Goal: Task Accomplishment & Management: Complete application form

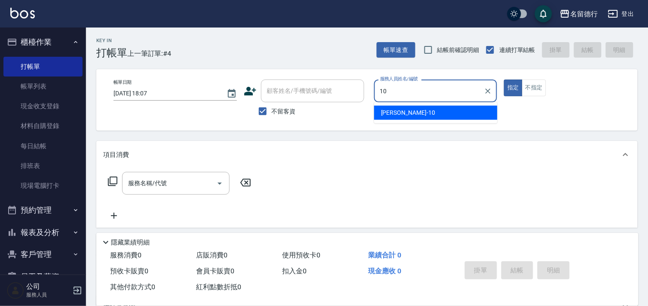
type input "[PERSON_NAME]-10"
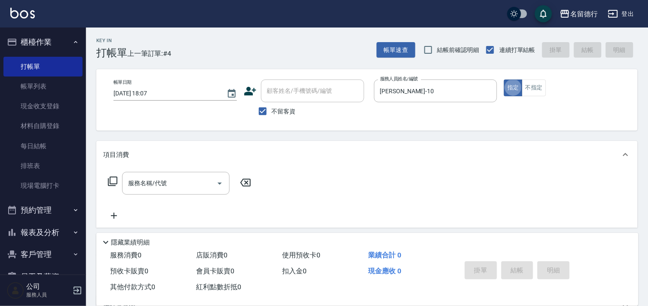
type button "true"
click at [128, 187] on input "服務名稱/代號" at bounding box center [169, 183] width 87 height 15
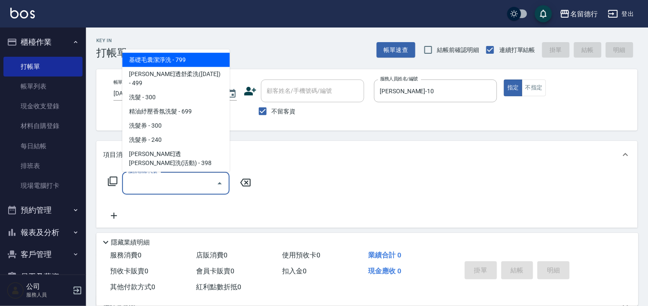
click at [168, 54] on span "基礎毛囊潔淨洗 - 799" at bounding box center [175, 60] width 107 height 14
type input "基礎毛囊潔淨洗(1)"
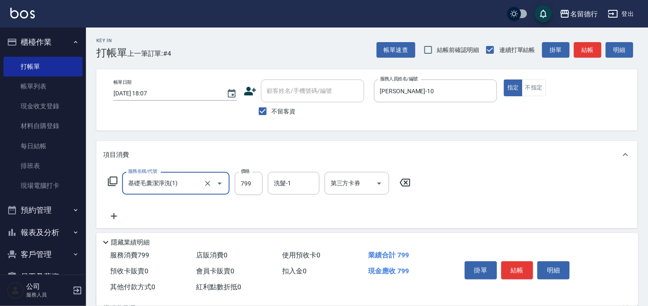
click at [112, 183] on icon at bounding box center [112, 181] width 10 height 10
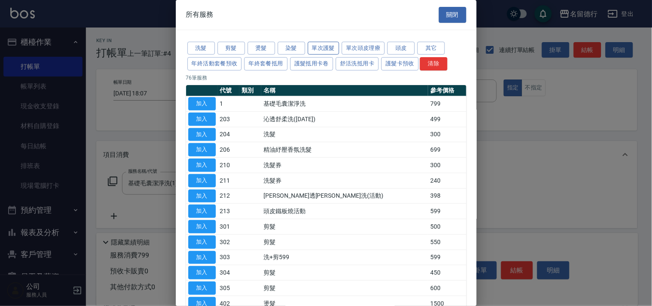
click at [310, 45] on button "單次護髮" at bounding box center [324, 48] width 32 height 13
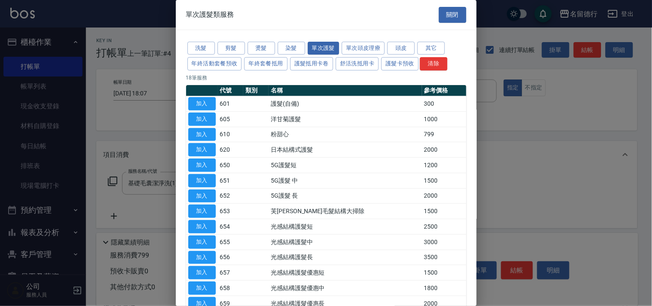
click at [199, 110] on td "加入" at bounding box center [202, 103] width 32 height 15
click at [201, 104] on button "加入" at bounding box center [202, 103] width 28 height 13
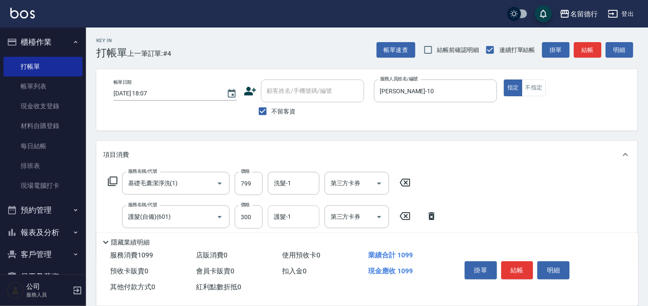
click at [294, 221] on input "護髮-1" at bounding box center [294, 216] width 44 height 15
type input "[PERSON_NAME]-10"
click at [285, 192] on div "洗髮-1" at bounding box center [294, 183] width 52 height 23
type input "[PERSON_NAME]-10"
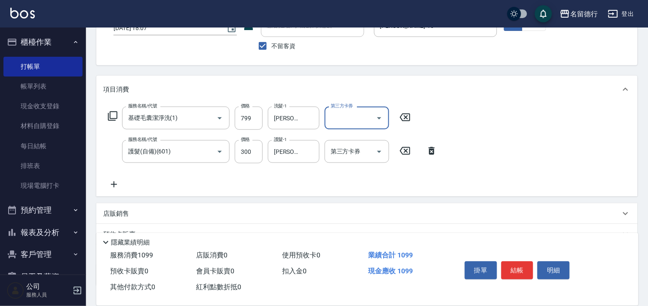
scroll to position [126, 0]
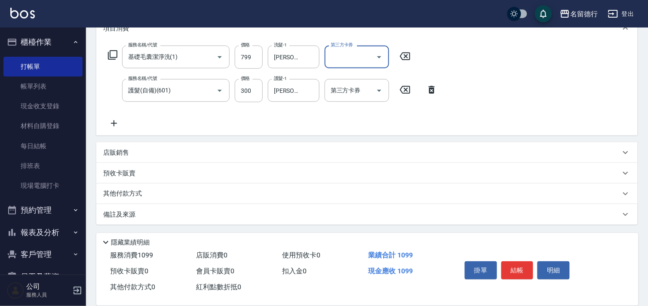
click at [115, 153] on p "店販銷售" at bounding box center [116, 152] width 26 height 9
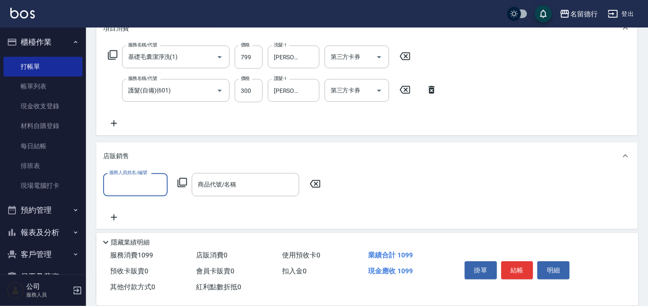
scroll to position [0, 0]
type input "[PERSON_NAME]-10"
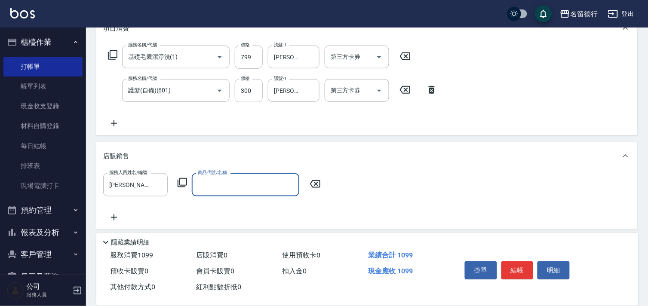
click at [184, 182] on icon at bounding box center [182, 182] width 10 height 10
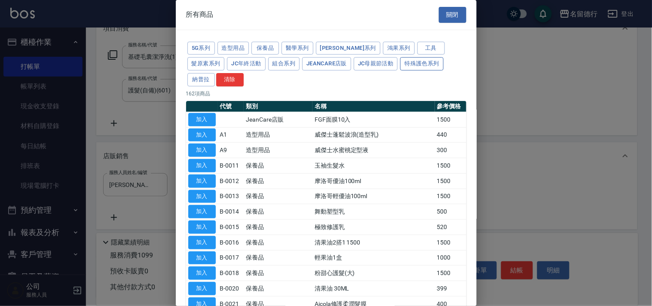
click at [400, 62] on button "特殊護色系列" at bounding box center [421, 63] width 43 height 13
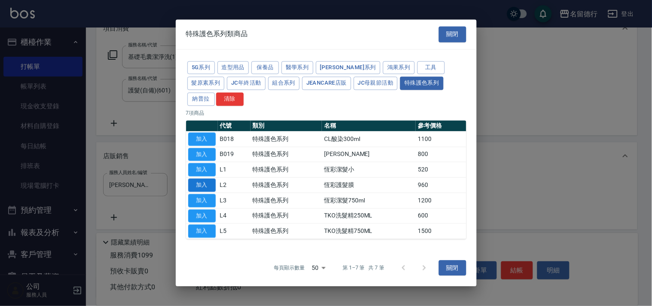
click at [192, 180] on button "加入" at bounding box center [202, 184] width 28 height 13
type input "恆彩護髮膜"
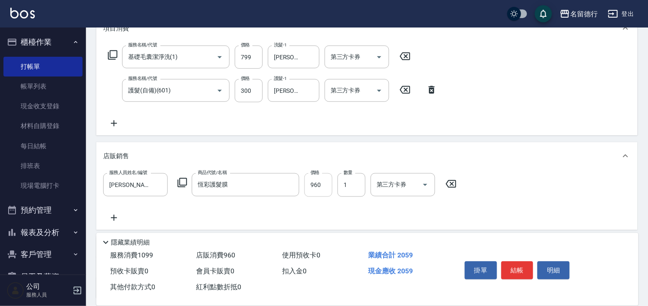
click at [319, 181] on input "960" at bounding box center [318, 184] width 28 height 23
type input "900"
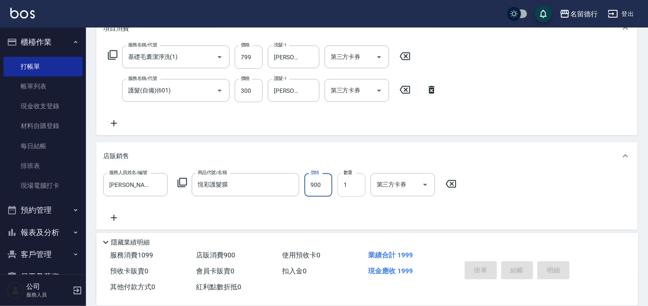
type input "[DATE] 18:45"
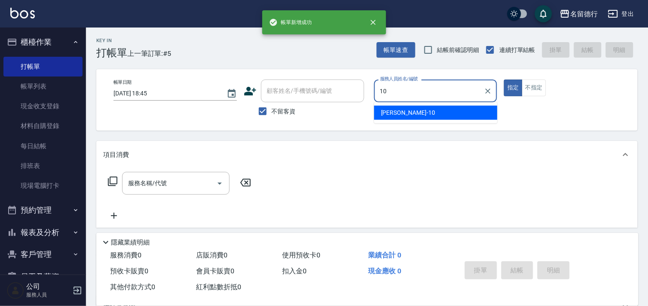
type input "[PERSON_NAME]-10"
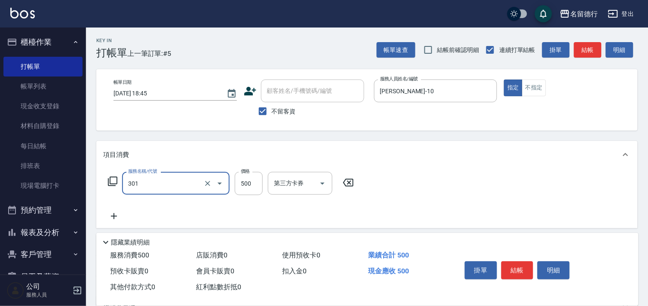
type input "剪髮(301)"
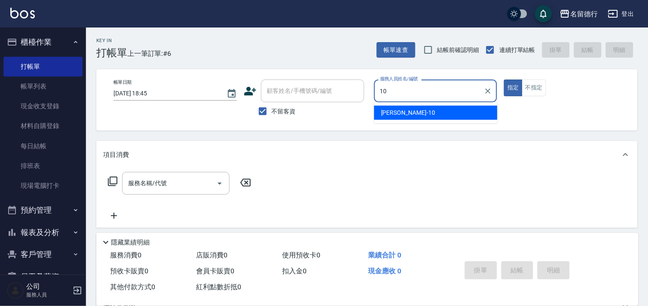
type input "[PERSON_NAME]-10"
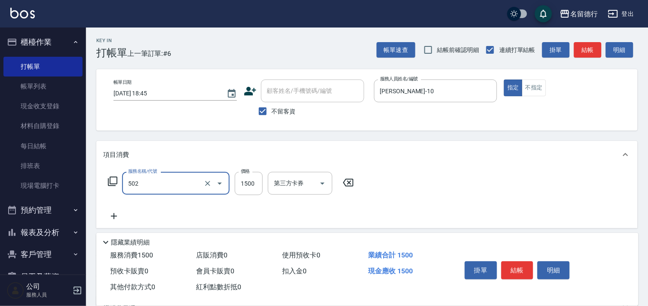
type input "染髮(502)"
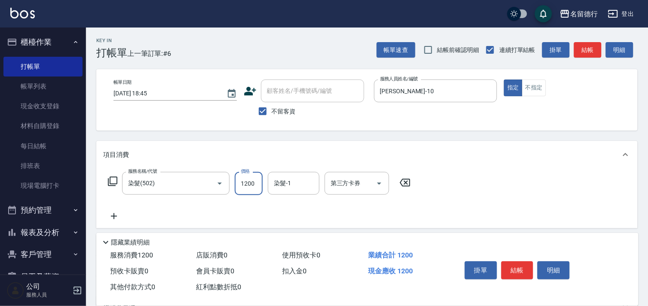
type input "1200"
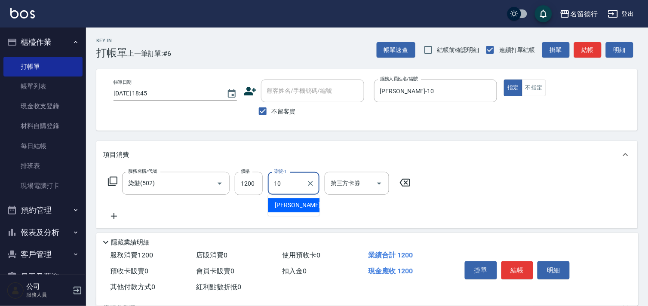
type input "[PERSON_NAME]-10"
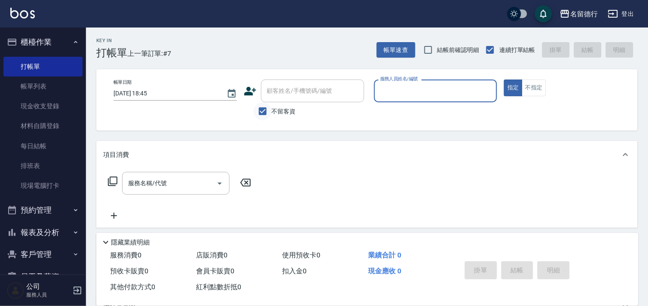
click at [260, 112] on input "不留客資" at bounding box center [263, 111] width 18 height 18
checkbox input "false"
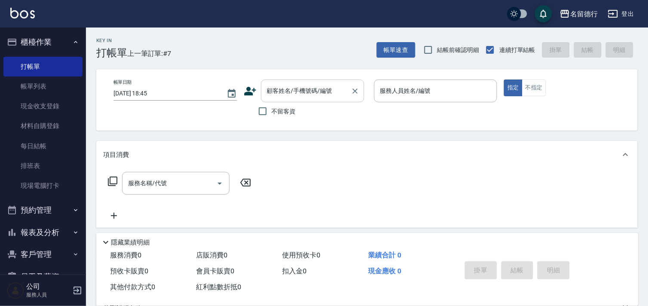
click at [275, 92] on div "顧客姓名/手機號碼/編號 顧客姓名/手機號碼/編號" at bounding box center [312, 91] width 103 height 23
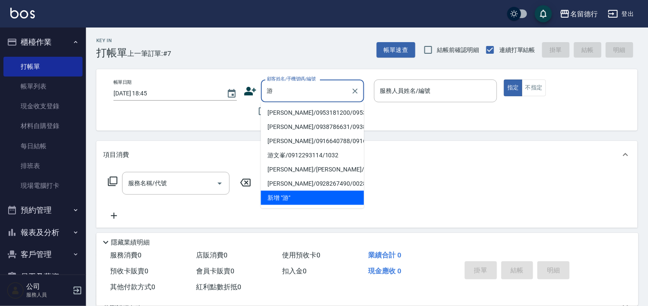
click at [284, 114] on li "[PERSON_NAME]/0953181200/0953181200" at bounding box center [312, 113] width 103 height 14
type input "[PERSON_NAME]/0953181200/0953181200"
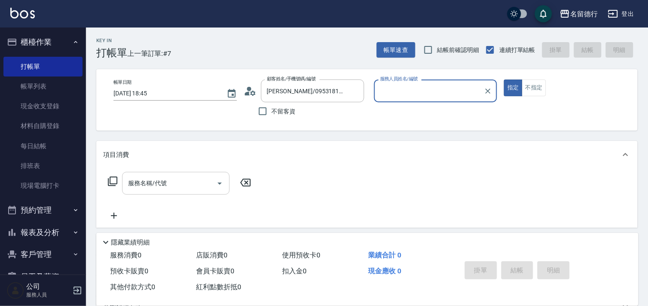
type input "[PERSON_NAME]-10"
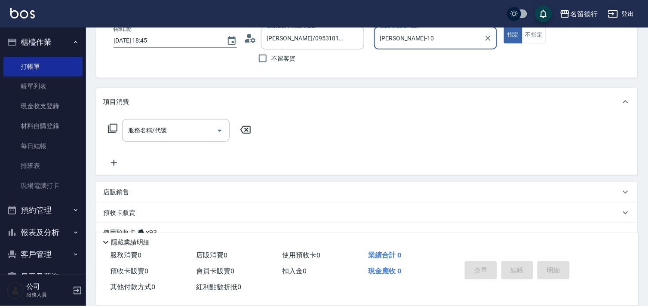
scroll to position [115, 0]
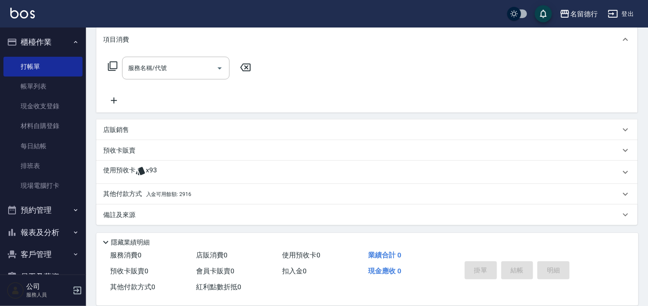
click at [117, 165] on div "使用預收卡 x93" at bounding box center [366, 172] width 541 height 23
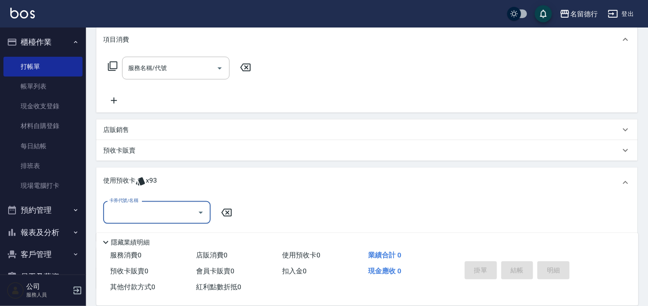
scroll to position [0, 0]
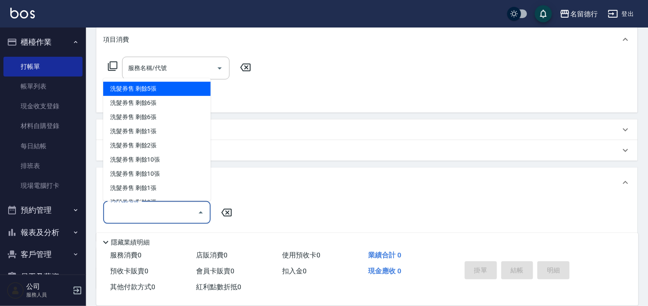
click at [113, 218] on input "卡券代號/名稱" at bounding box center [150, 212] width 87 height 15
click at [119, 89] on div "洗髮券售 剩餘5張" at bounding box center [156, 89] width 107 height 14
type input "洗髮券售"
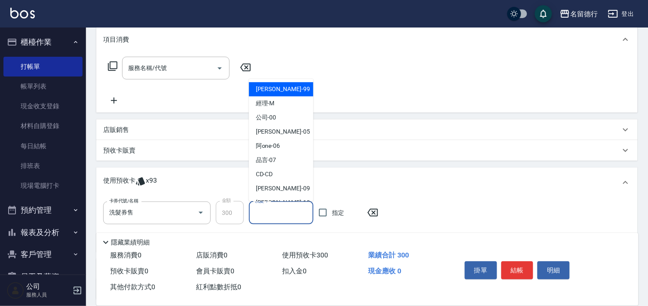
click at [280, 218] on input "洗髮-1" at bounding box center [281, 212] width 57 height 15
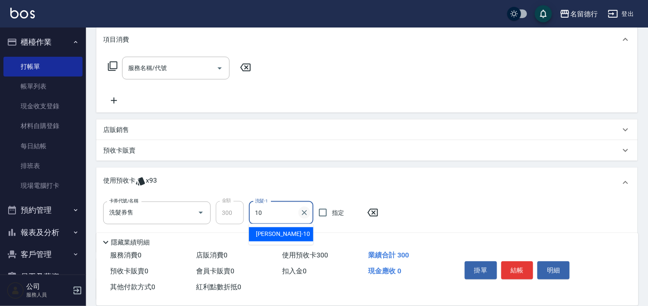
type input "[PERSON_NAME]-10"
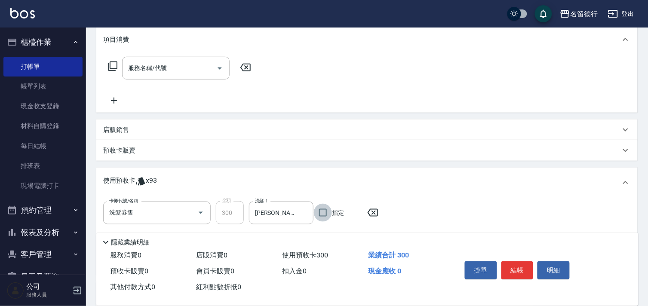
click at [323, 208] on input "指定" at bounding box center [323, 213] width 18 height 18
checkbox input "true"
